Goal: Task Accomplishment & Management: Use online tool/utility

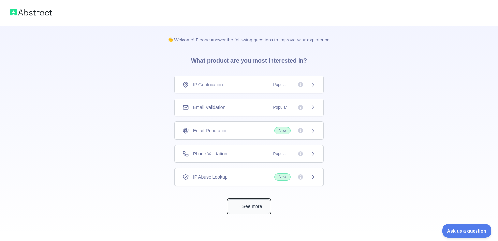
click at [245, 200] on button "See more" at bounding box center [249, 206] width 42 height 15
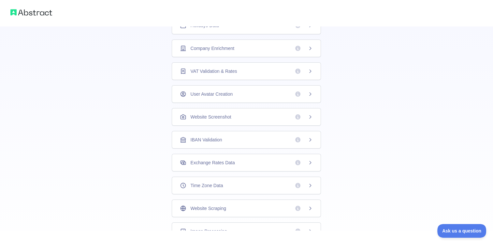
scroll to position [174, 0]
click at [448, 230] on span "Ask us a question" at bounding box center [458, 229] width 49 height 5
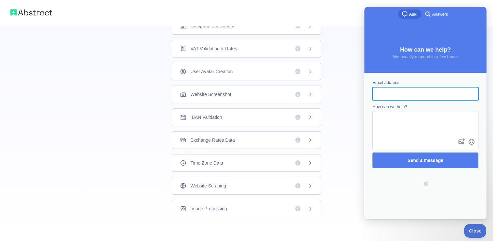
scroll to position [0, 0]
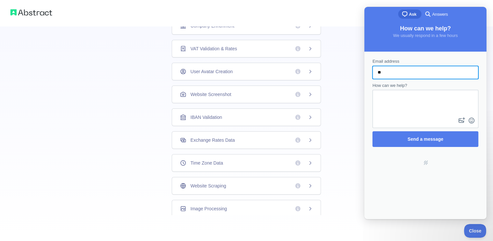
type input "*"
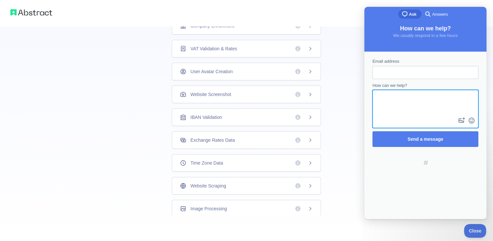
click at [402, 114] on textarea "How can we help?" at bounding box center [425, 102] width 105 height 25
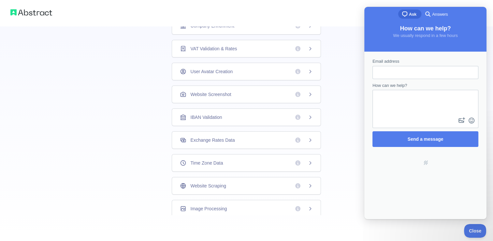
click at [333, 96] on div "👋 Welcome! Please answer the following questions to improve your experience. Wh…" at bounding box center [247, 33] width 184 height 363
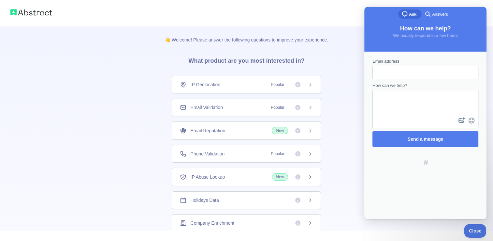
click at [201, 105] on span "Email Validation" at bounding box center [206, 107] width 32 height 7
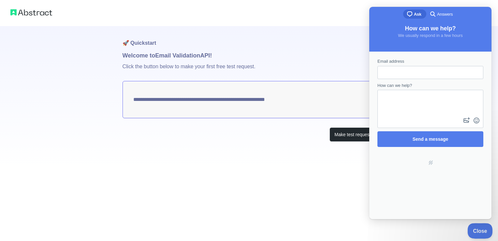
click at [480, 231] on span "Close" at bounding box center [479, 229] width 22 height 5
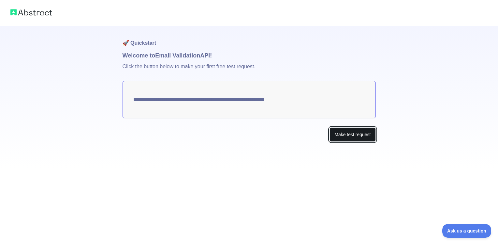
click at [367, 132] on button "Make test request" at bounding box center [353, 134] width 46 height 15
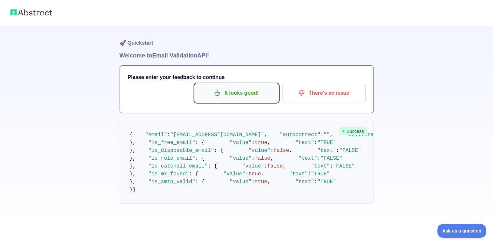
click at [250, 87] on button "It looks good!" at bounding box center [236, 93] width 83 height 18
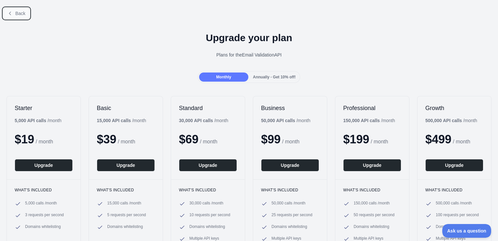
click at [18, 16] on button "Back" at bounding box center [16, 13] width 26 height 11
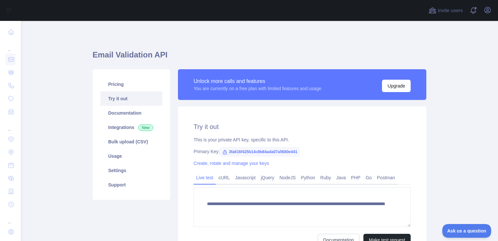
click at [237, 153] on span "3fa616f425b14c8b84ada07a5680e441" at bounding box center [260, 152] width 80 height 10
click at [331, 130] on h2 "Try it out" at bounding box center [302, 126] width 217 height 9
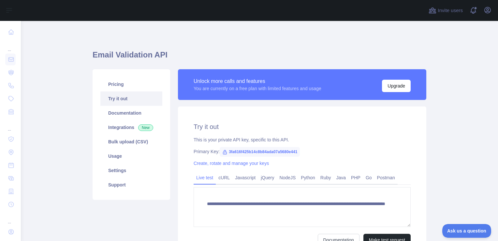
click at [260, 151] on span "3fa616f425b14c8b84ada07a5680e441" at bounding box center [260, 152] width 80 height 10
copy span "3fa616f425b14c8b84ada07a5680e441"
